Goal: Task Accomplishment & Management: Manage account settings

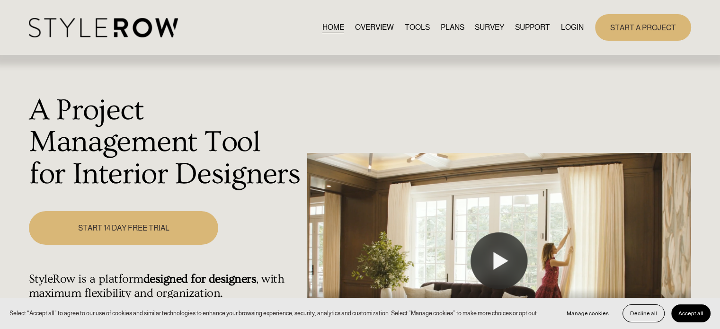
click at [567, 25] on link "LOGIN" at bounding box center [572, 27] width 23 height 13
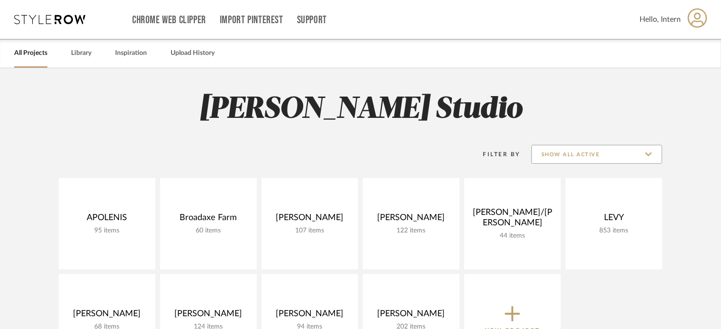
click at [566, 149] on input "Show All Active" at bounding box center [596, 154] width 131 height 19
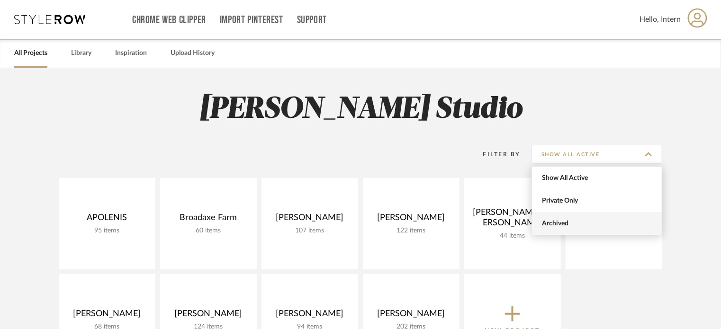
click at [565, 221] on span "Archived" at bounding box center [598, 224] width 112 height 8
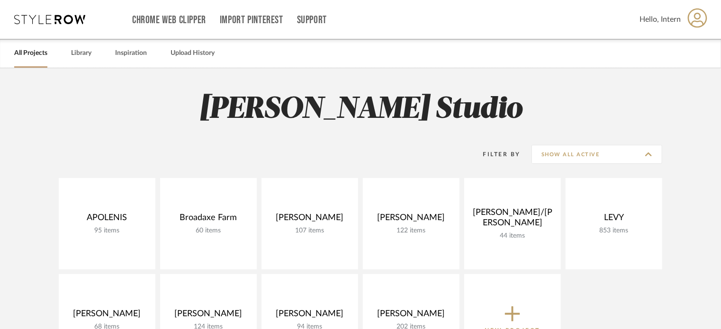
type input "Archived"
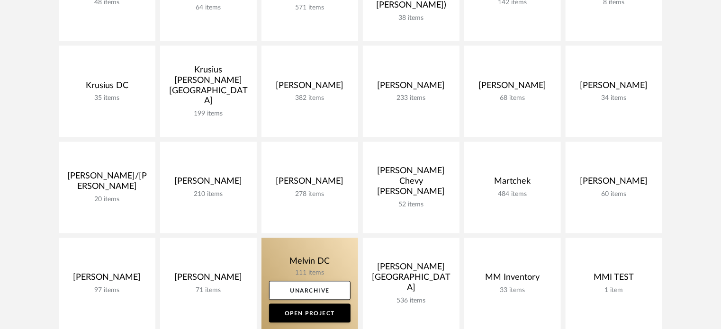
scroll to position [900, 0]
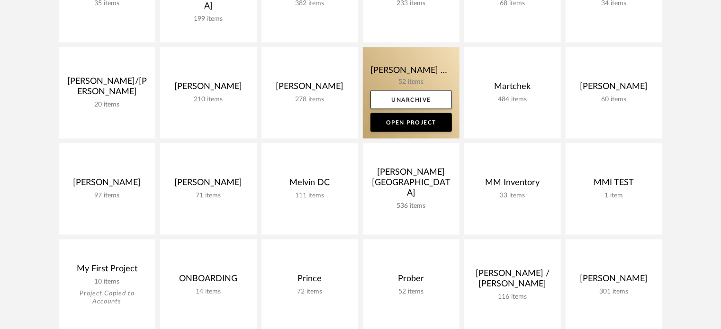
click at [384, 77] on link at bounding box center [411, 92] width 97 height 91
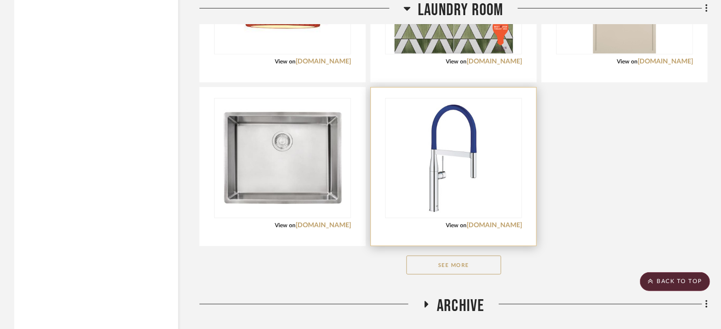
scroll to position [2064, 0]
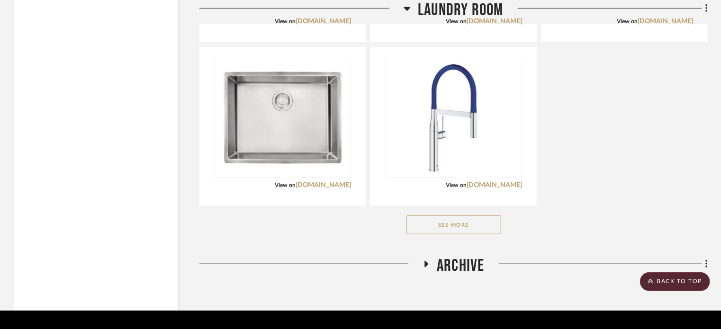
click at [430, 216] on button "See More" at bounding box center [453, 225] width 95 height 19
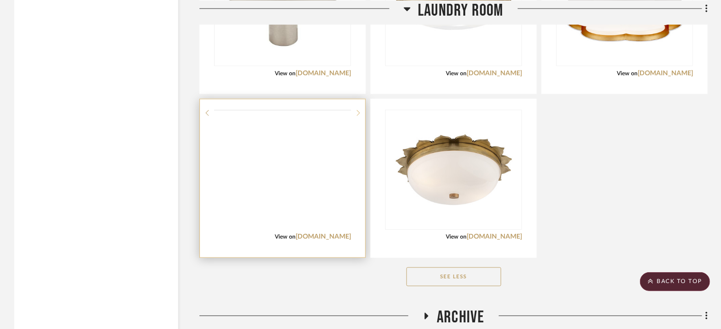
scroll to position [2555, 0]
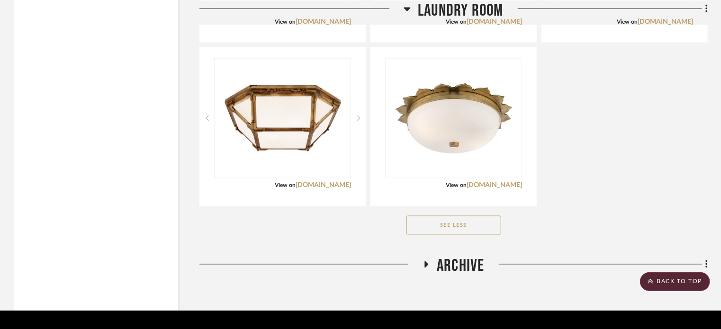
click at [455, 256] on span "Archive" at bounding box center [460, 266] width 47 height 20
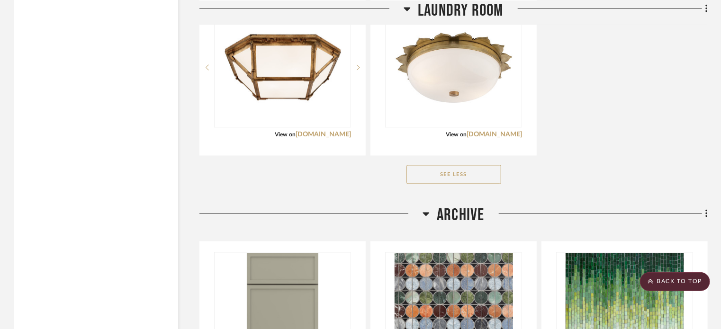
click at [431, 206] on h3 "Archive" at bounding box center [454, 216] width 62 height 20
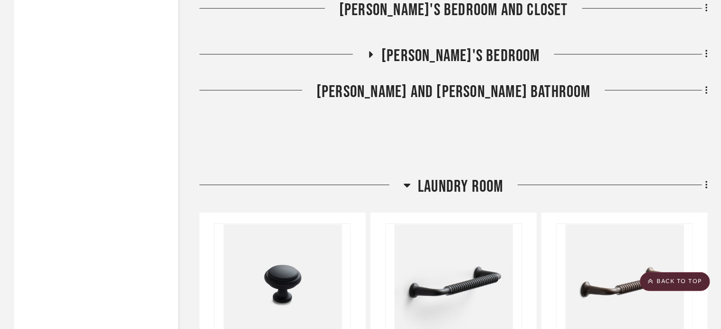
scroll to position [1513, 0]
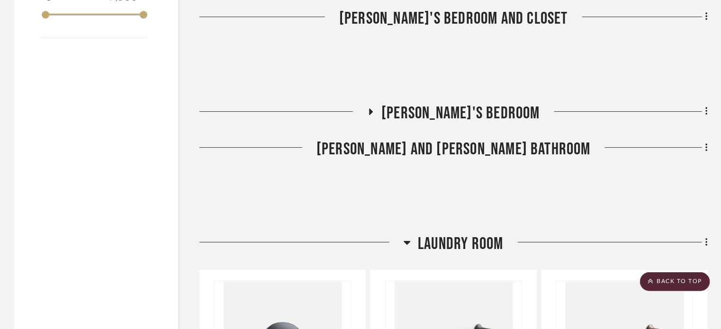
click at [407, 237] on icon at bounding box center [407, 242] width 7 height 11
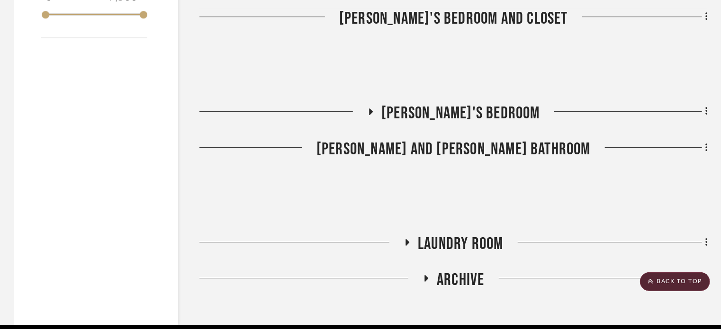
click at [374, 108] on fa-icon at bounding box center [370, 115] width 7 height 14
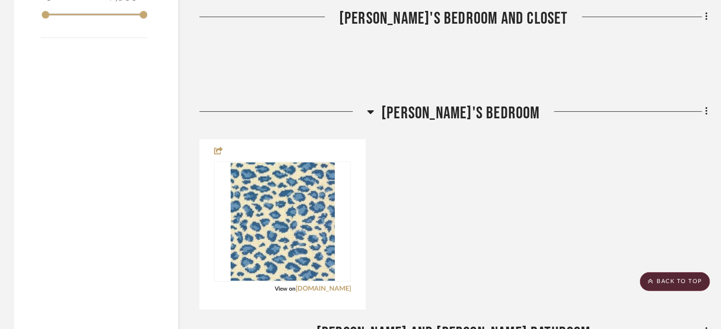
click at [374, 106] on icon at bounding box center [370, 111] width 7 height 11
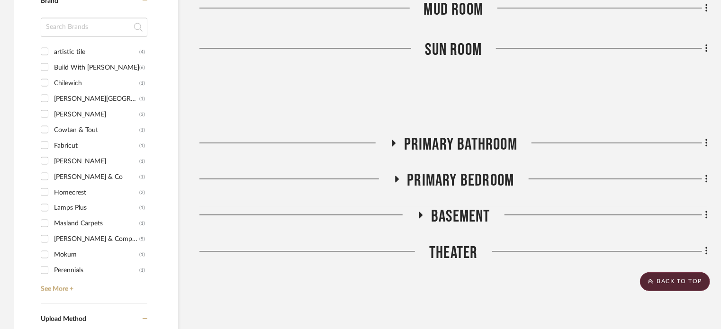
scroll to position [897, 0]
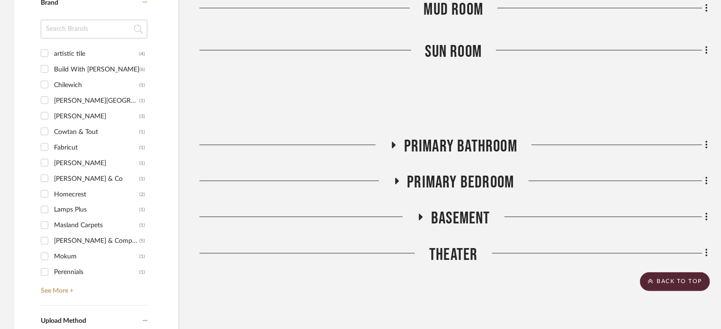
click at [428, 209] on h3 "Basement" at bounding box center [453, 219] width 73 height 20
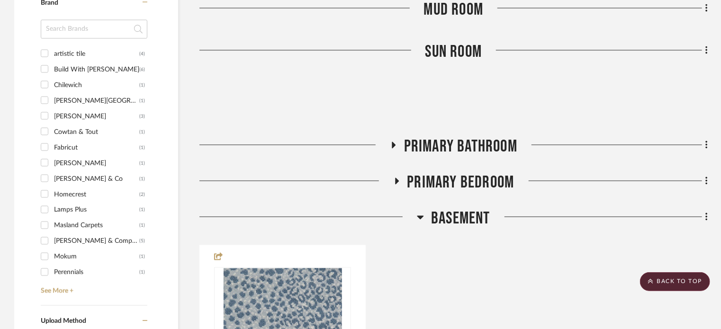
click at [428, 209] on h3 "Basement" at bounding box center [453, 219] width 73 height 20
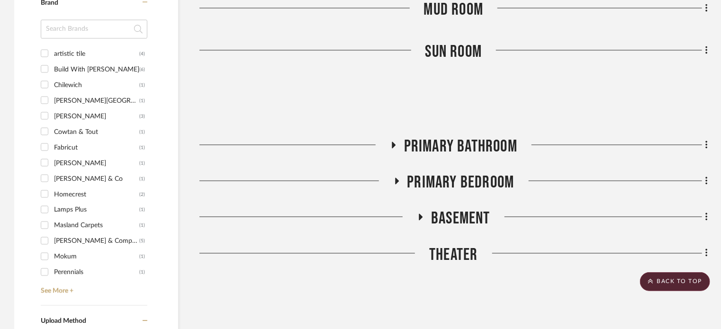
click at [395, 178] on icon at bounding box center [396, 181] width 11 height 7
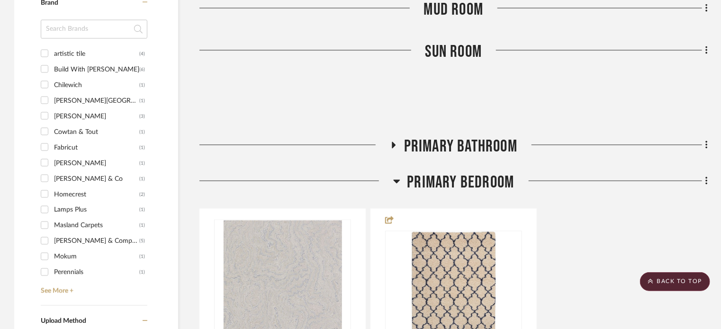
click at [395, 180] on icon at bounding box center [396, 182] width 7 height 4
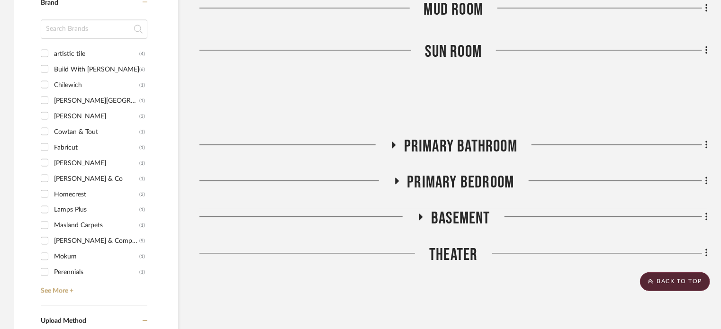
click at [388, 142] on icon at bounding box center [392, 145] width 11 height 7
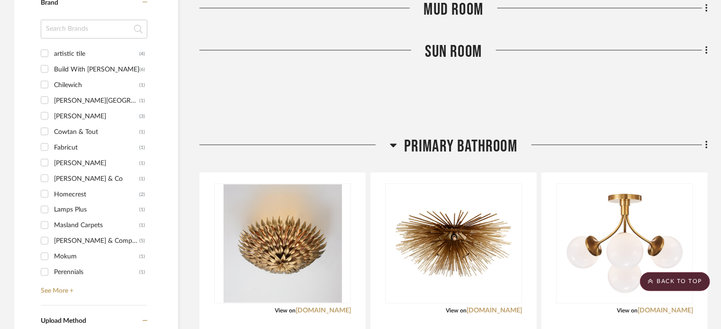
click at [388, 137] on div at bounding box center [294, 149] width 190 height 24
click at [392, 140] on icon at bounding box center [393, 145] width 7 height 11
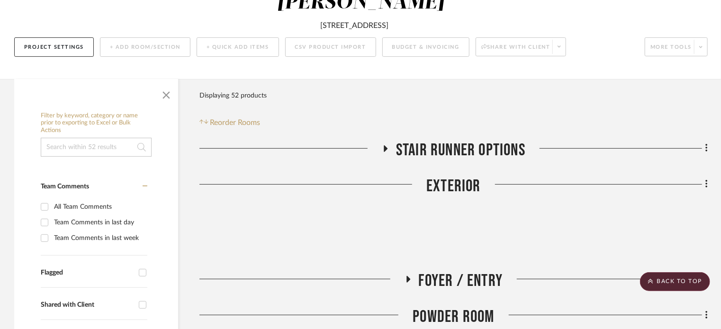
scroll to position [0, 0]
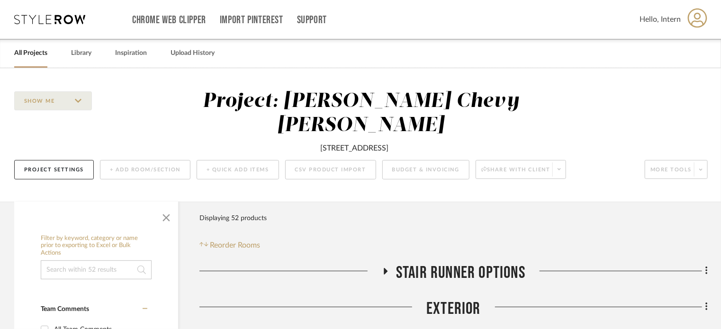
click at [388, 268] on icon at bounding box center [385, 271] width 11 height 7
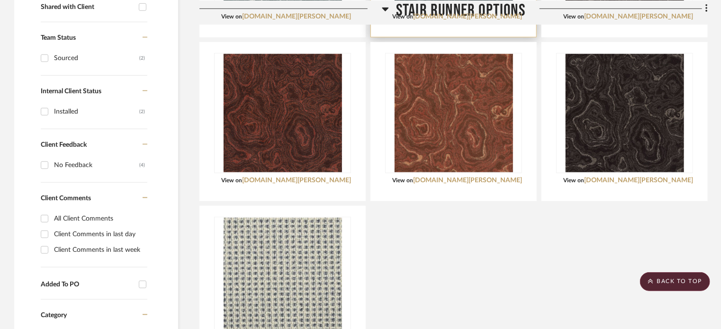
scroll to position [189, 0]
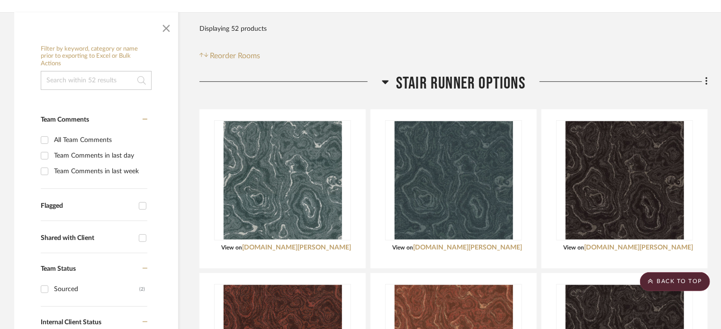
click at [388, 76] on icon at bounding box center [385, 81] width 7 height 11
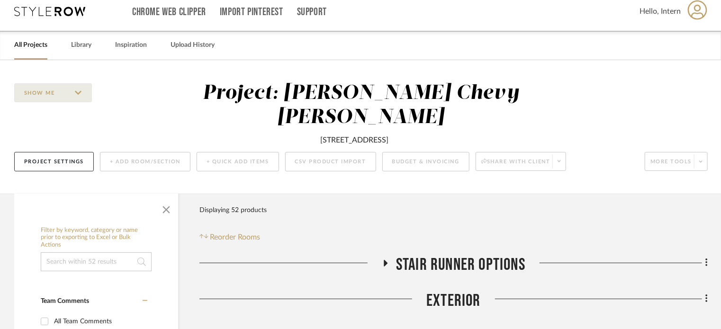
scroll to position [0, 0]
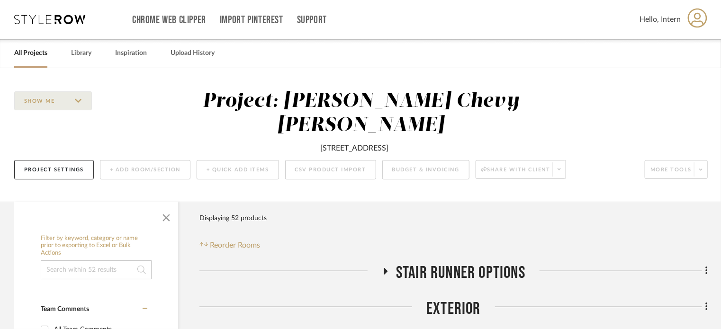
click at [367, 49] on div "All Projects Library Inspiration Upload History" at bounding box center [360, 53] width 721 height 29
click at [108, 56] on div "All Projects Library Inspiration Upload History" at bounding box center [360, 53] width 721 height 29
